Goal: Check status: Check status

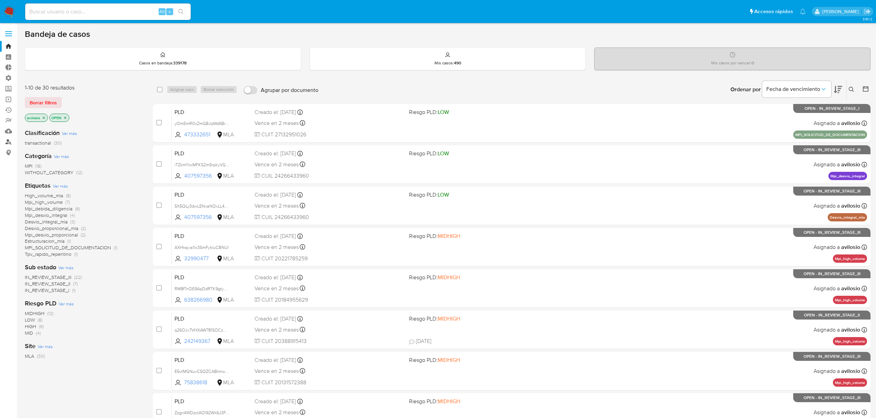
click at [7, 142] on link "Buscador de personas" at bounding box center [41, 142] width 82 height 11
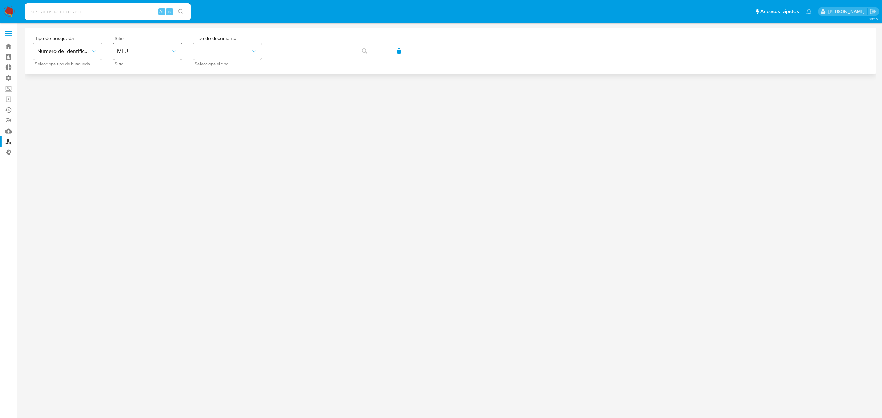
click at [159, 55] on button "MLU" at bounding box center [147, 51] width 69 height 17
click at [132, 90] on div "MLA" at bounding box center [145, 86] width 57 height 17
drag, startPoint x: 223, startPoint y: 52, endPoint x: 223, endPoint y: 57, distance: 5.2
click at [223, 53] on button "identificationType" at bounding box center [227, 51] width 69 height 17
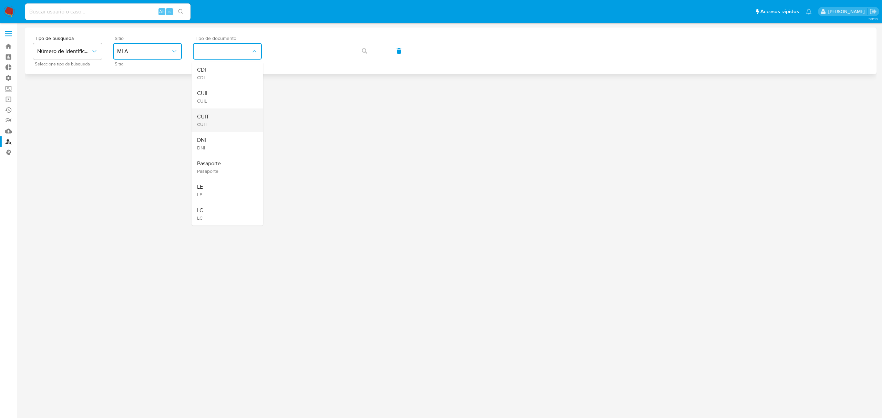
click at [217, 123] on div "CUIT CUIT" at bounding box center [225, 120] width 57 height 23
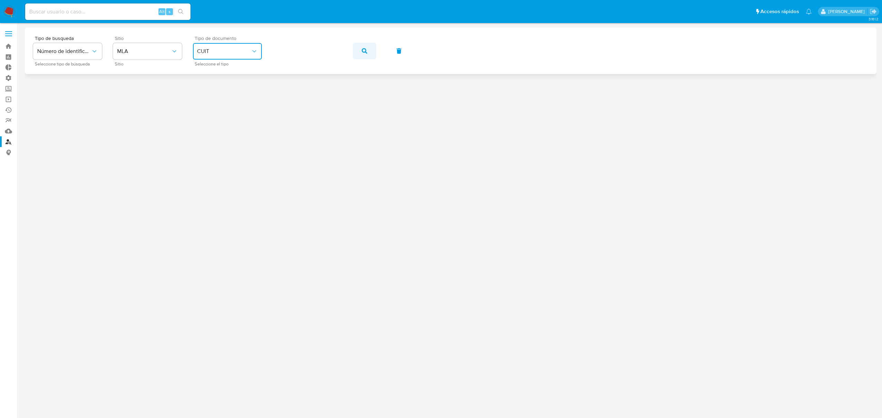
click at [363, 51] on icon "button" at bounding box center [365, 51] width 6 height 6
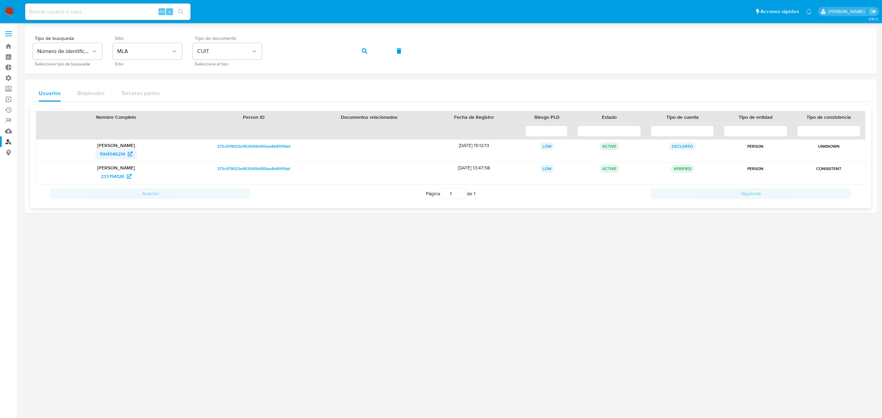
click at [114, 157] on span "1564546214" at bounding box center [113, 154] width 26 height 11
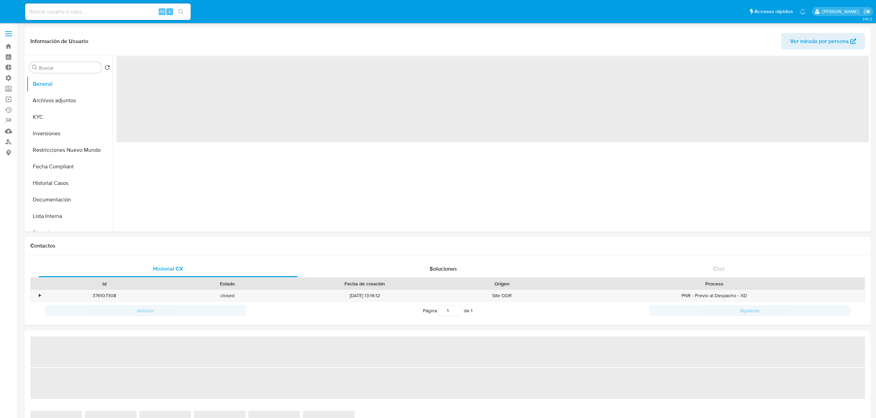
select select "10"
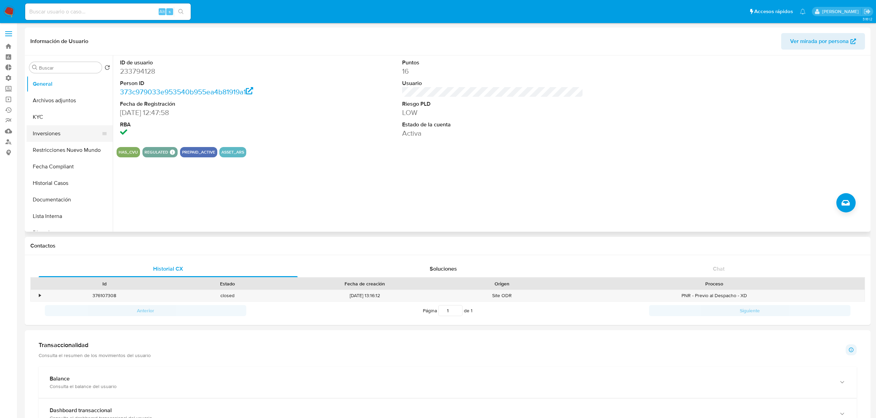
click at [68, 140] on button "Inversiones" at bounding box center [67, 133] width 81 height 17
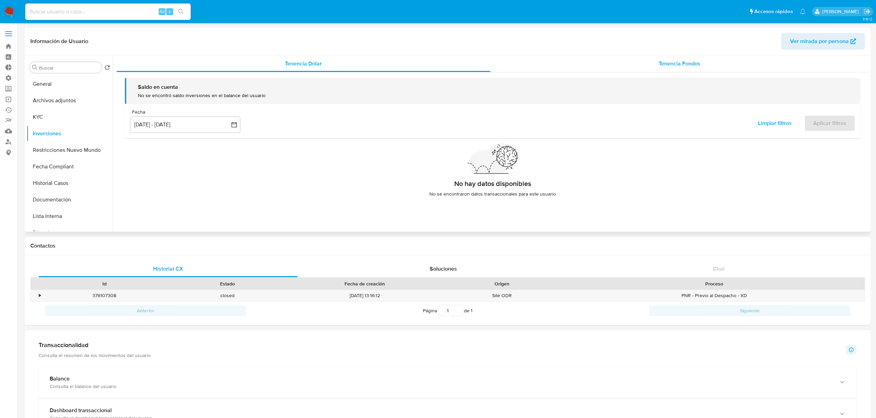
click at [618, 62] on div "Tenencia Fondos" at bounding box center [679, 63] width 378 height 17
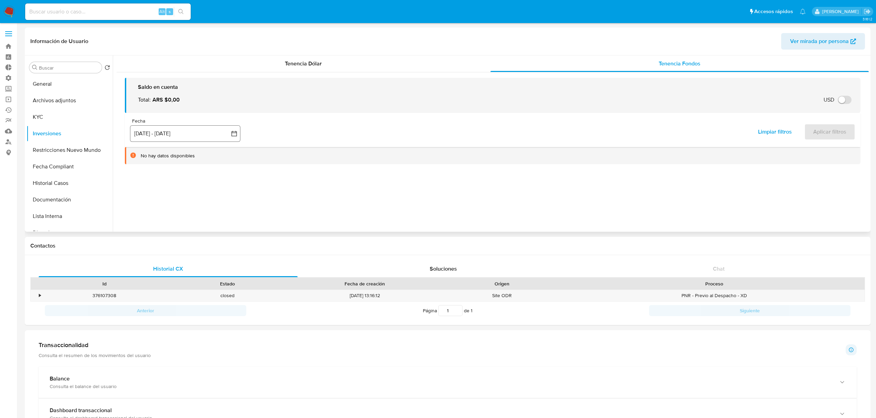
click at [204, 137] on button "[DATE] - [DATE]" at bounding box center [185, 133] width 110 height 17
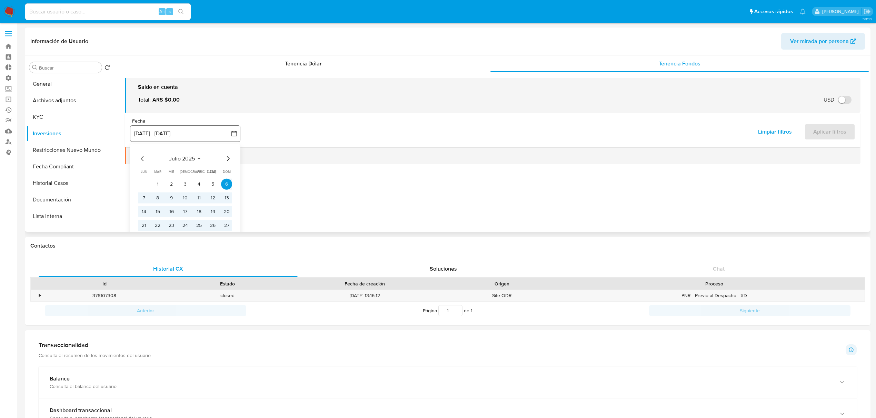
click at [179, 135] on button "6 jul 2025 - 3 oct 2025" at bounding box center [185, 133] width 110 height 17
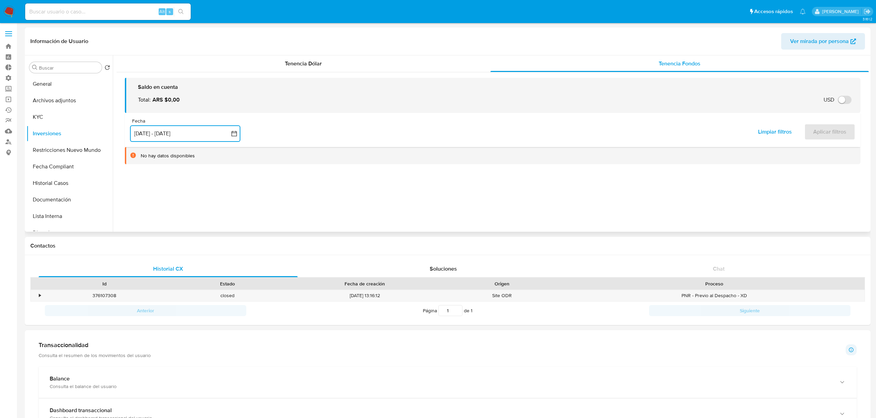
click at [184, 135] on button "[DATE] - [DATE]" at bounding box center [185, 133] width 110 height 17
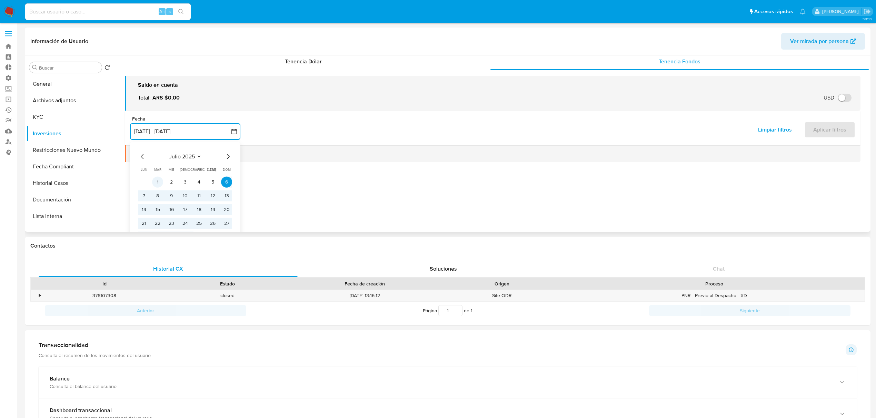
click at [155, 182] on button "1" at bounding box center [157, 181] width 11 height 11
click at [232, 154] on icon "Mes siguiente" at bounding box center [228, 156] width 8 height 8
click at [228, 155] on icon "Mes siguiente" at bounding box center [228, 156] width 8 height 8
drag, startPoint x: 201, startPoint y: 183, endPoint x: 213, endPoint y: 177, distance: 13.4
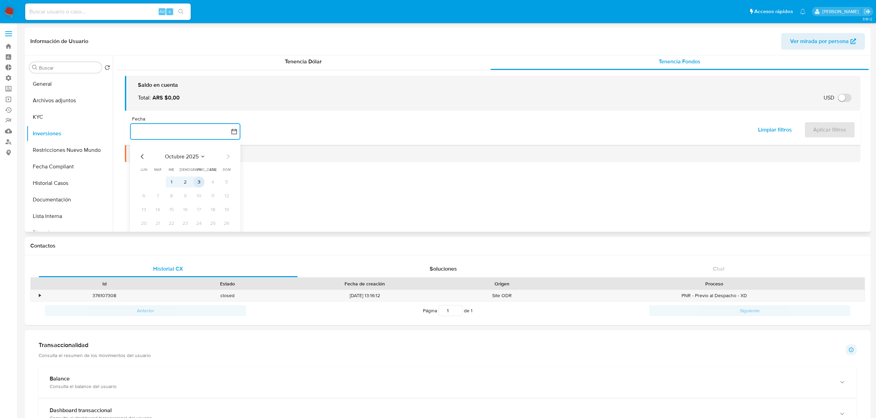
click at [202, 183] on button "3" at bounding box center [198, 181] width 11 height 11
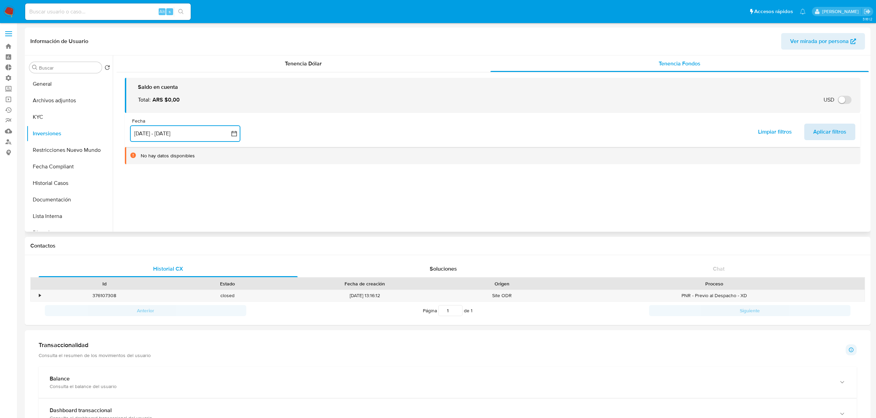
click at [815, 131] on span "Aplicar filtros" at bounding box center [829, 131] width 33 height 15
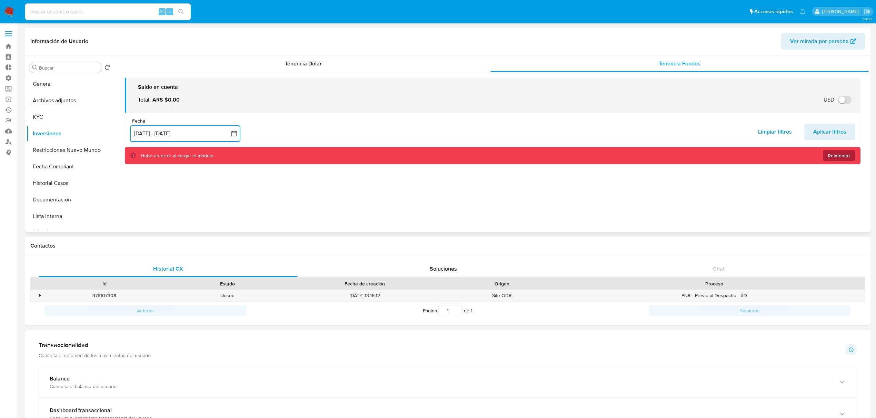
click at [845, 153] on span "Reintentar" at bounding box center [838, 155] width 22 height 11
click at [831, 156] on span "Reintentar" at bounding box center [838, 155] width 22 height 11
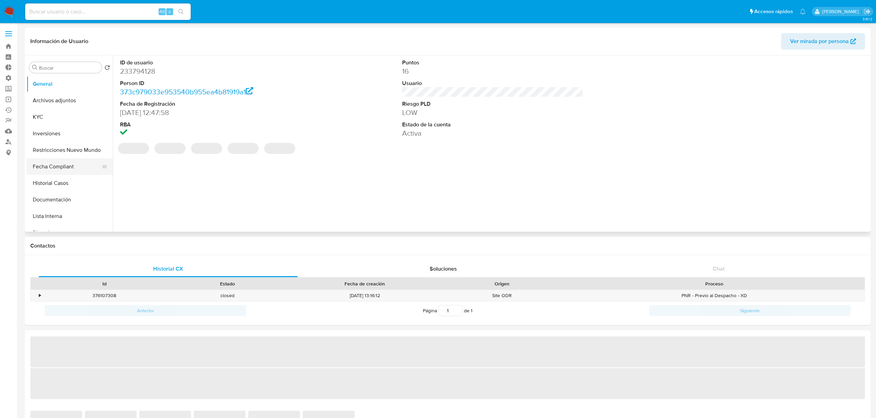
select select "10"
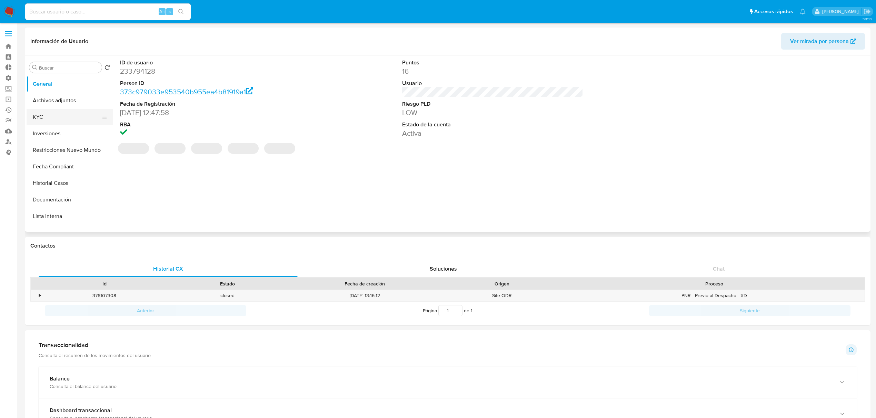
click at [47, 124] on button "KYC" at bounding box center [67, 117] width 81 height 17
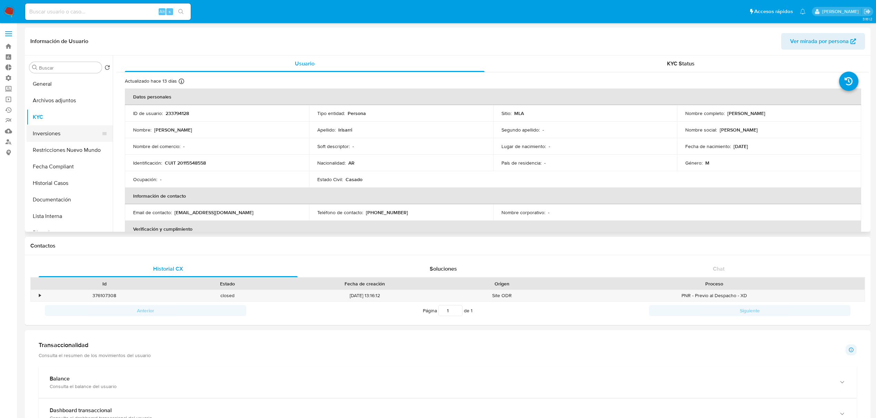
click at [54, 136] on button "Inversiones" at bounding box center [67, 133] width 81 height 17
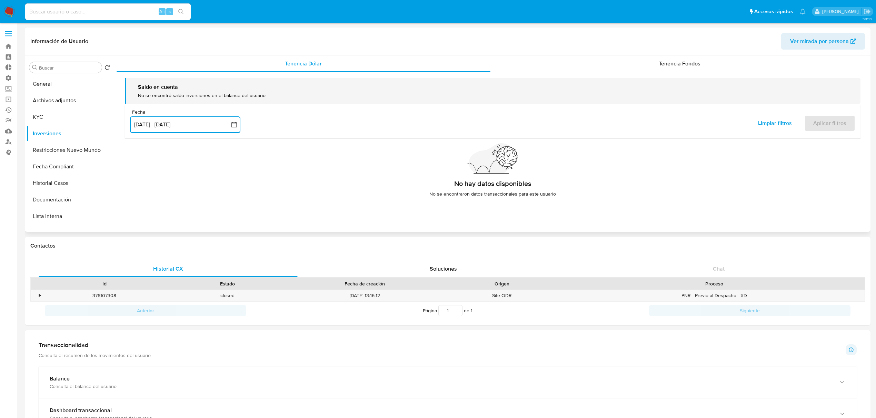
click at [192, 128] on button "[DATE] - [DATE]" at bounding box center [185, 125] width 110 height 17
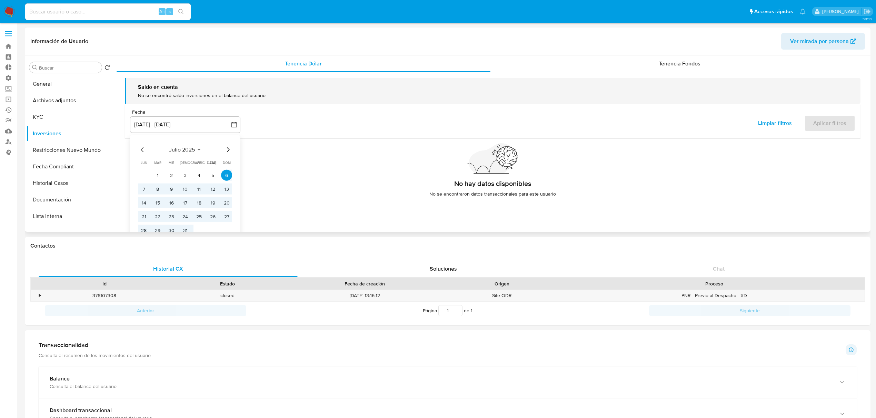
drag, startPoint x: 483, startPoint y: 165, endPoint x: 449, endPoint y: 150, distance: 37.0
click at [481, 163] on icon at bounding box center [491, 158] width 46 height 30
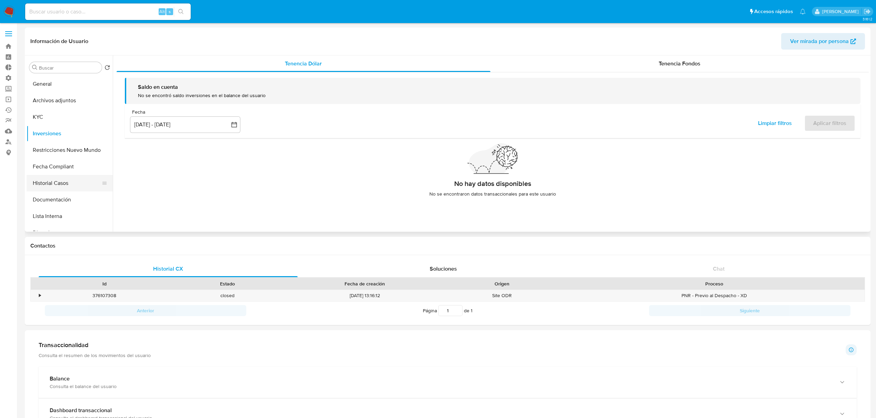
drag, startPoint x: 47, startPoint y: 184, endPoint x: 51, endPoint y: 183, distance: 4.6
click at [47, 183] on button "Historial Casos" at bounding box center [67, 183] width 81 height 17
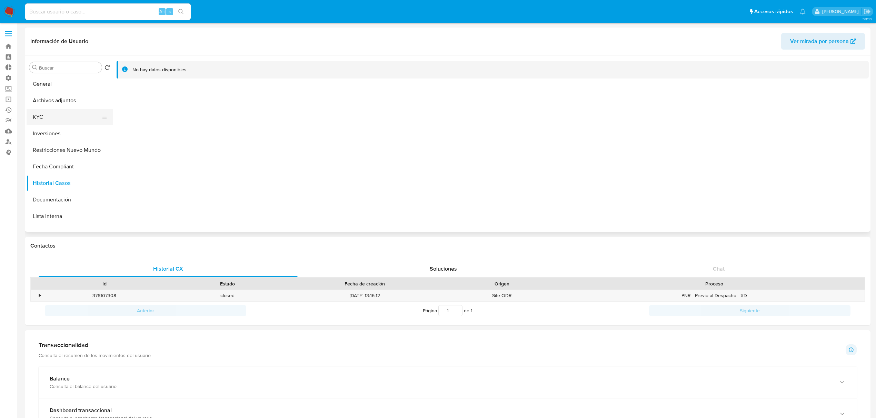
click at [64, 118] on button "KYC" at bounding box center [67, 117] width 81 height 17
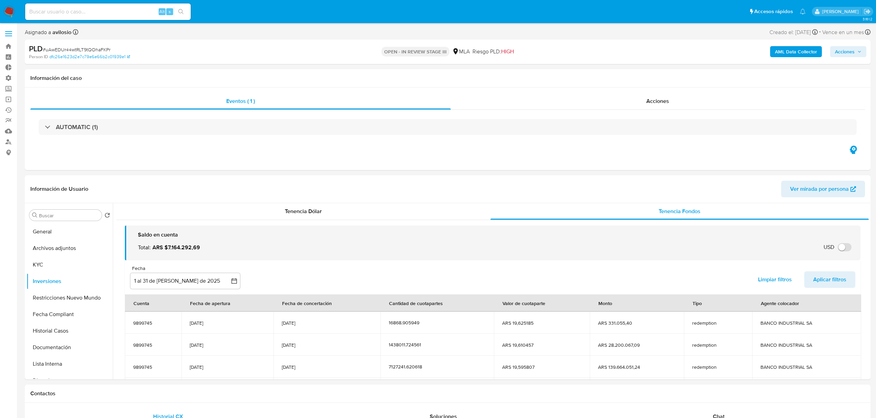
select select "10"
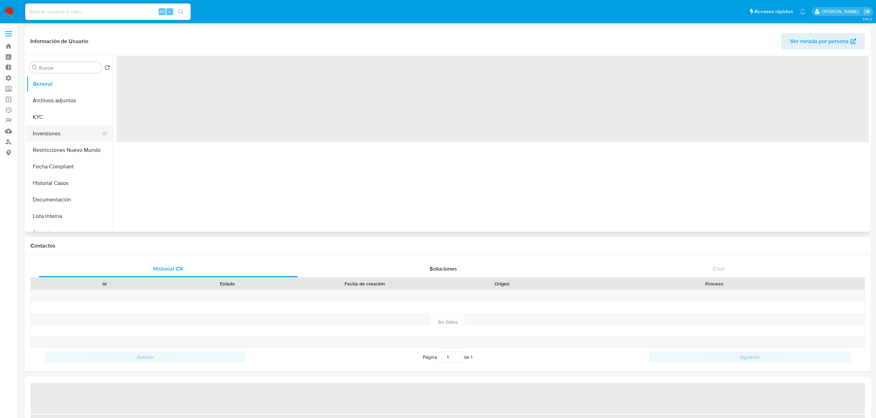
click at [50, 139] on button "Inversiones" at bounding box center [67, 133] width 81 height 17
select select "10"
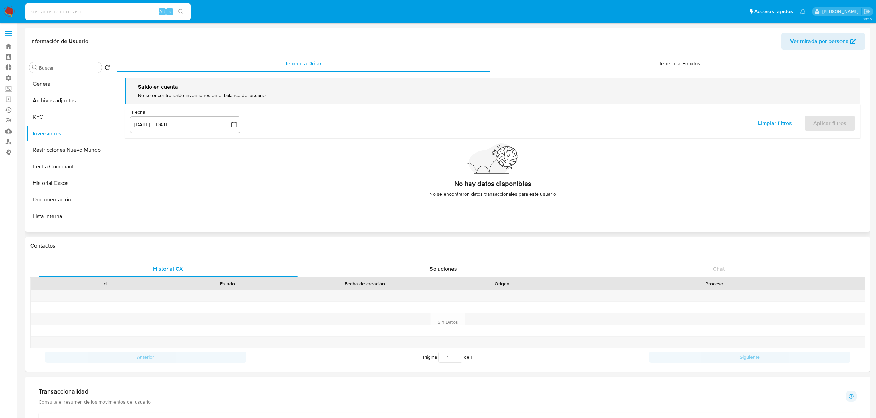
click at [670, 73] on div "Saldo en cuenta No se encontró saldo inversiones en el balance del usuario Fech…" at bounding box center [493, 140] width 752 height 136
click at [676, 63] on span "Tenencia Fondos" at bounding box center [679, 64] width 42 height 8
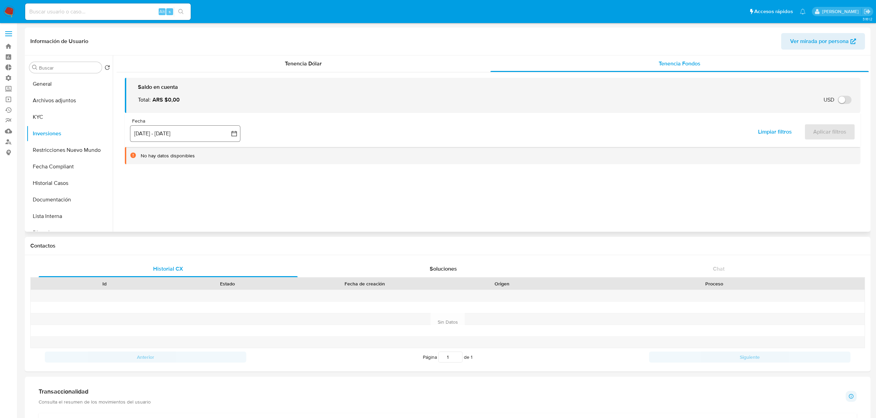
click at [183, 139] on button "[DATE] - [DATE]" at bounding box center [185, 133] width 110 height 17
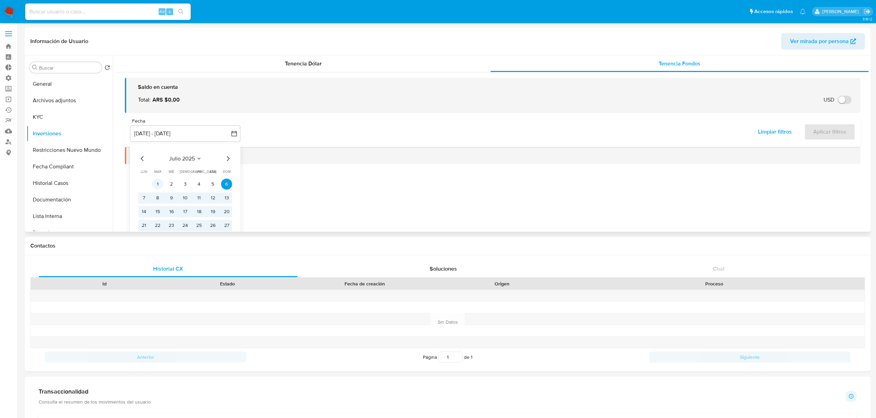
click at [153, 182] on button "1" at bounding box center [157, 184] width 11 height 11
click at [227, 159] on icon "Mes siguiente" at bounding box center [228, 158] width 8 height 8
drag, startPoint x: 231, startPoint y: 226, endPoint x: 234, endPoint y: 225, distance: 3.9
click at [232, 226] on button "24" at bounding box center [226, 225] width 11 height 11
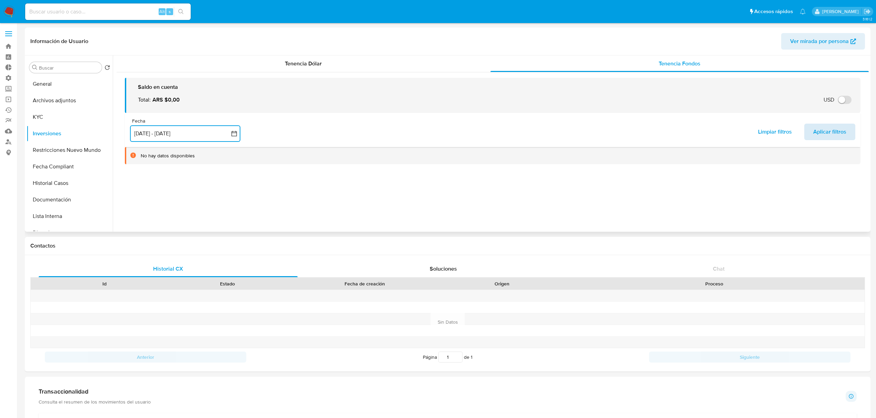
click at [836, 134] on span "Aplicar filtros" at bounding box center [829, 131] width 33 height 15
click at [212, 137] on button "[DATE] - [DATE]" at bounding box center [185, 133] width 110 height 17
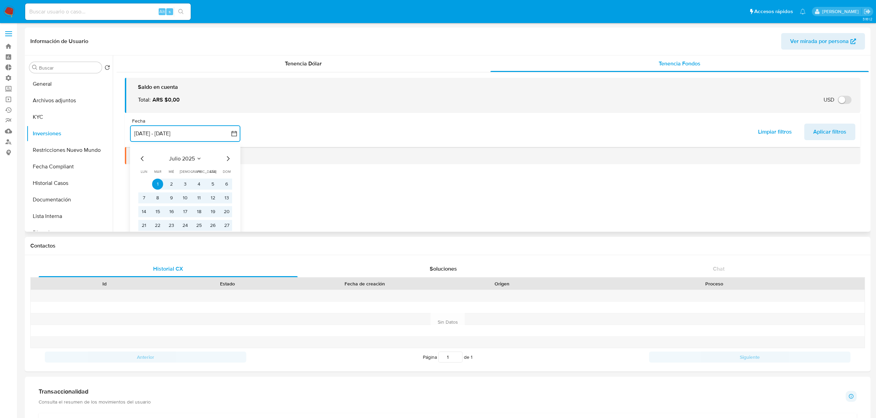
click at [232, 158] on div "[DATE] [DATE] lun [DATE] [PERSON_NAME][DATE] mié [DATE] jue [DATE] vie [DATE] s…" at bounding box center [185, 198] width 110 height 109
click at [231, 158] on icon "Mes siguiente" at bounding box center [228, 158] width 8 height 8
click at [229, 158] on icon "Mes siguiente" at bounding box center [228, 158] width 8 height 8
click at [228, 162] on icon "Mes siguiente" at bounding box center [228, 158] width 8 height 8
click at [196, 186] on button "3" at bounding box center [198, 184] width 11 height 11
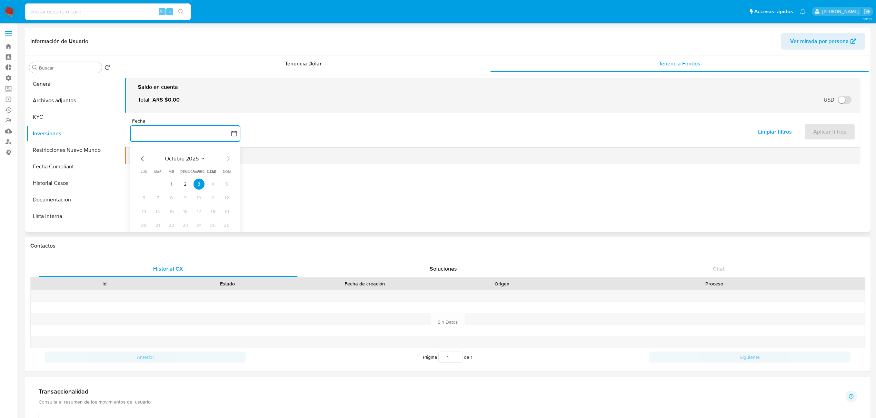
click at [149, 137] on button "button" at bounding box center [185, 133] width 110 height 17
drag, startPoint x: 129, startPoint y: 154, endPoint x: 133, endPoint y: 150, distance: 6.4
click at [129, 154] on div "No hay datos disponibles" at bounding box center [492, 156] width 735 height 18
click at [144, 134] on button "button" at bounding box center [185, 133] width 110 height 17
click at [137, 155] on div "[DATE] [DATE] lun [DATE] [PERSON_NAME][DATE] mié [DATE] jue [DATE] vie [DATE] s…" at bounding box center [185, 198] width 110 height 109
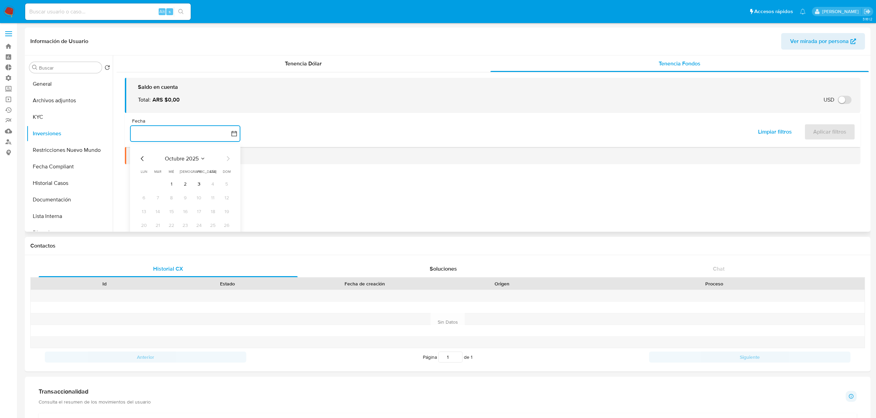
click at [139, 163] on div "[DATE] [DATE] lun [DATE] [PERSON_NAME][DATE] mié [DATE] jue [DATE] vie [DATE] s…" at bounding box center [185, 199] width 94 height 90
click at [141, 156] on icon "Mes anterior" at bounding box center [142, 158] width 8 height 8
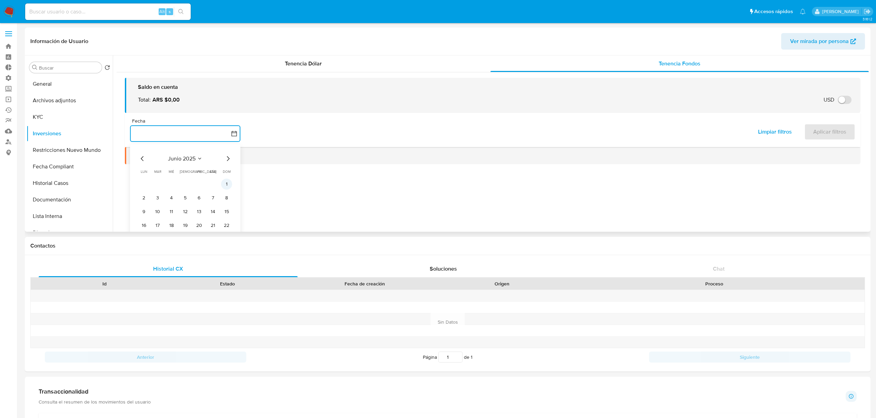
click at [229, 181] on button "1" at bounding box center [226, 184] width 11 height 11
click at [229, 159] on icon "Mes siguiente" at bounding box center [228, 158] width 8 height 8
click at [229, 159] on icon "Mes siguiente" at bounding box center [228, 158] width 3 height 5
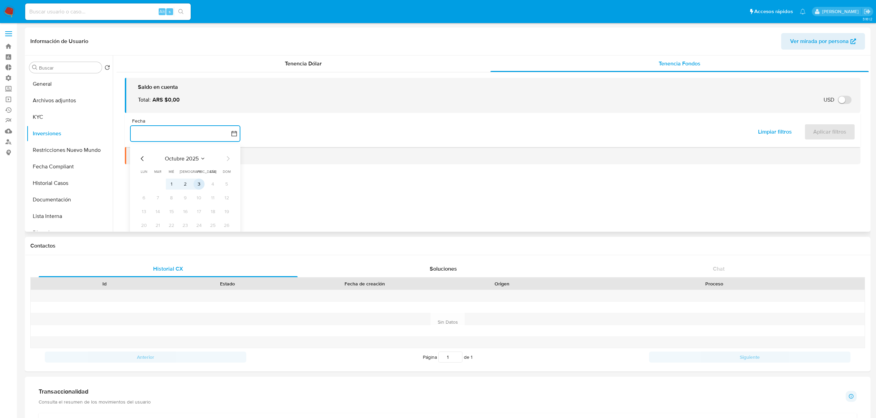
click at [196, 179] on button "3" at bounding box center [198, 184] width 11 height 11
click at [833, 133] on span "Aplicar filtros" at bounding box center [829, 131] width 33 height 15
